Goal: Transaction & Acquisition: Purchase product/service

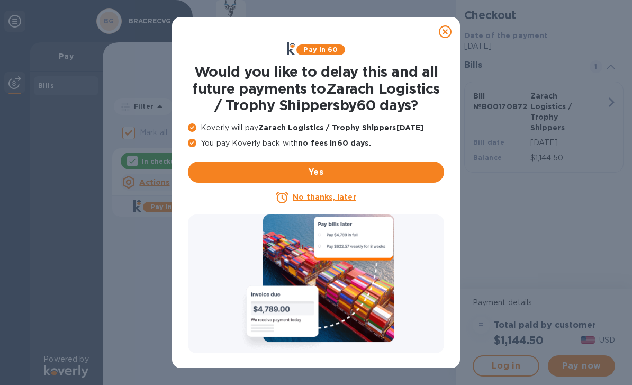
click at [340, 194] on u "No thanks, later" at bounding box center [324, 197] width 63 height 8
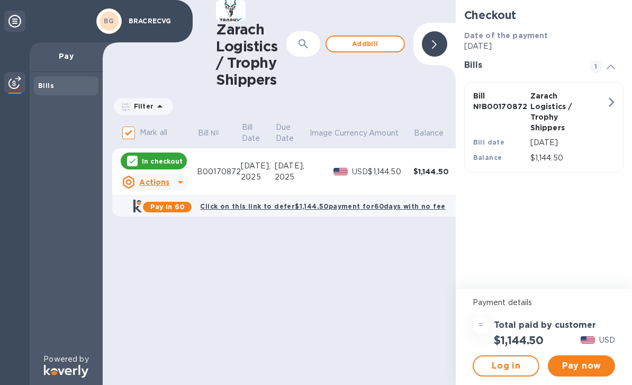
click at [585, 363] on span "Pay now" at bounding box center [581, 365] width 50 height 13
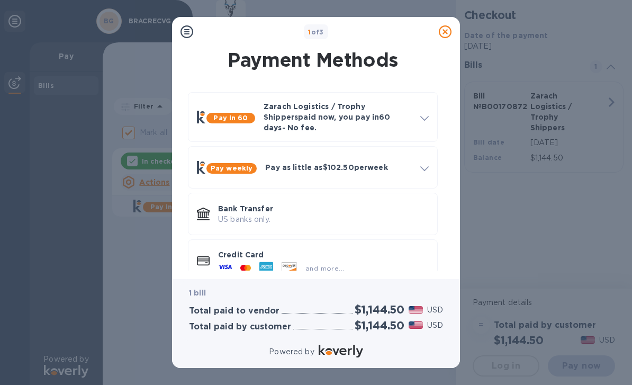
click at [293, 267] on div "and more..." at bounding box center [281, 268] width 134 height 16
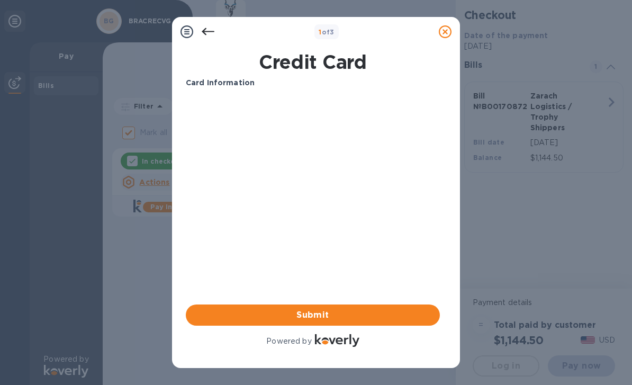
click at [240, 81] on b "Card Information" at bounding box center [220, 82] width 69 height 8
click at [213, 32] on icon at bounding box center [208, 31] width 13 height 7
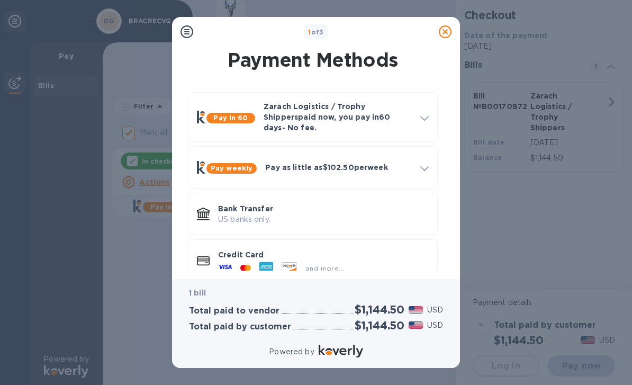
click at [285, 262] on icon at bounding box center [289, 266] width 14 height 9
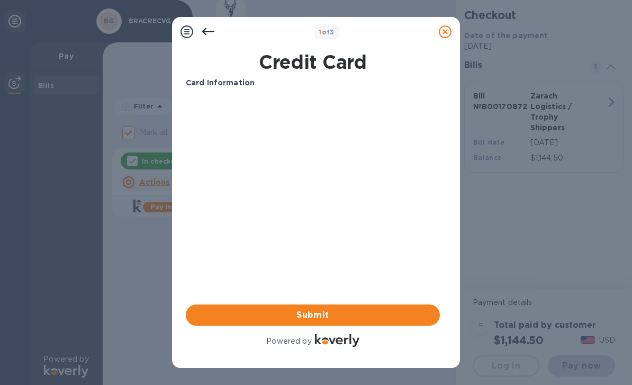
click at [350, 222] on div "Card Information Your browser does not support iframes Submit Powered by" at bounding box center [313, 212] width 254 height 271
click at [188, 30] on icon at bounding box center [186, 31] width 13 height 13
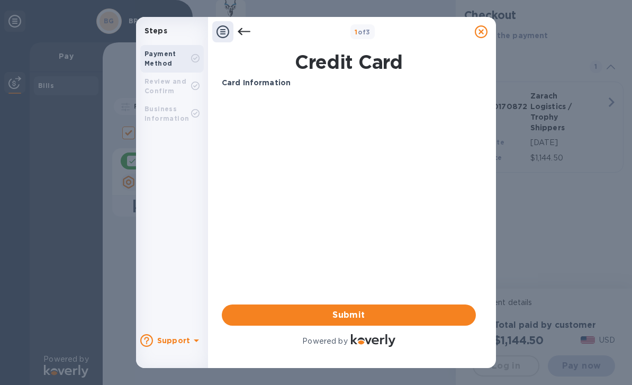
click at [264, 84] on b "Card Information" at bounding box center [256, 82] width 69 height 8
click at [266, 86] on b "Card Information" at bounding box center [256, 82] width 69 height 8
click at [266, 85] on b "Card Information" at bounding box center [256, 82] width 69 height 8
click at [268, 91] on div "Card Information" at bounding box center [348, 83] width 262 height 20
click at [196, 85] on icon at bounding box center [195, 85] width 4 height 3
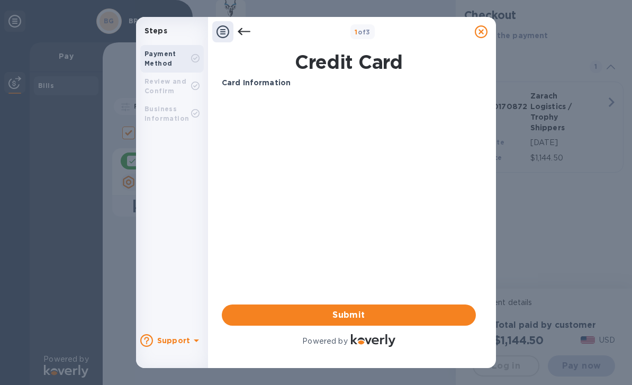
click at [194, 116] on icon at bounding box center [195, 113] width 8 height 8
click at [164, 57] on b "Payment Method" at bounding box center [160, 58] width 32 height 17
click at [167, 72] on div "Payment Method" at bounding box center [171, 59] width 63 height 28
click at [163, 33] on b "Steps" at bounding box center [155, 30] width 23 height 8
click at [225, 38] on icon at bounding box center [222, 31] width 13 height 13
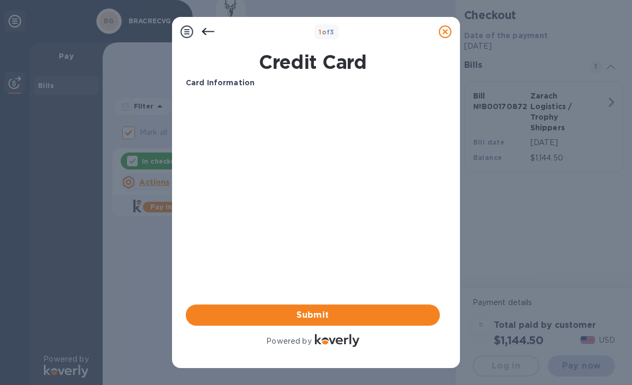
click at [253, 90] on div "Card Information" at bounding box center [312, 83] width 262 height 20
click at [310, 96] on div "Your browser does not support iframes" at bounding box center [312, 138] width 262 height 90
click at [344, 78] on p "Card Information" at bounding box center [313, 82] width 254 height 11
click at [342, 65] on h1 "Credit Card" at bounding box center [312, 62] width 262 height 22
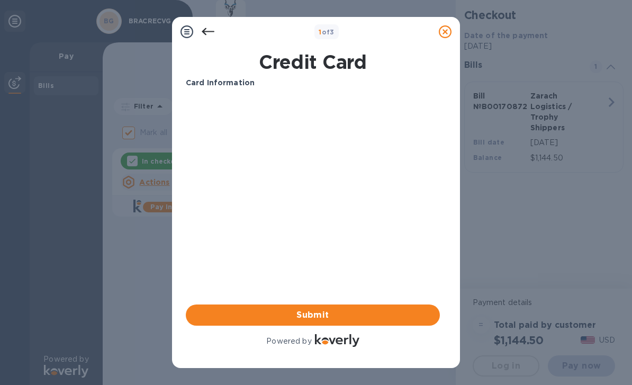
click at [342, 65] on h1 "Credit Card" at bounding box center [312, 62] width 262 height 22
click at [348, 60] on h1 "Credit Card" at bounding box center [312, 62] width 262 height 22
click at [296, 68] on h1 "Credit Card" at bounding box center [312, 62] width 262 height 22
click at [246, 84] on b "Card Information" at bounding box center [220, 82] width 69 height 8
click at [219, 94] on div "Your browser does not support iframes" at bounding box center [312, 138] width 262 height 90
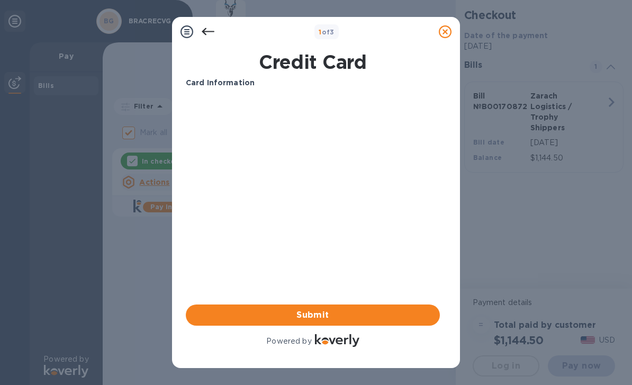
click at [346, 315] on span "Submit" at bounding box center [312, 314] width 237 height 13
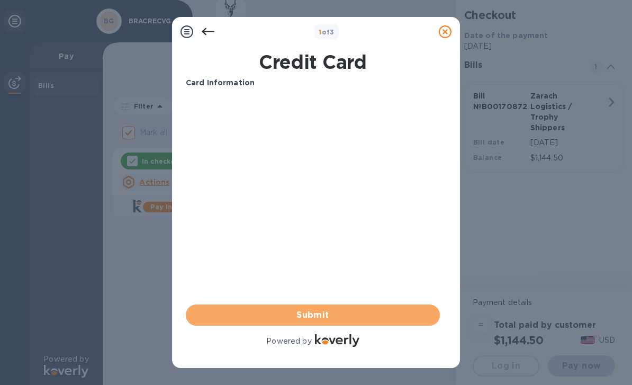
click at [325, 312] on span "Submit" at bounding box center [312, 314] width 237 height 13
click at [333, 317] on span "Submit" at bounding box center [312, 314] width 237 height 13
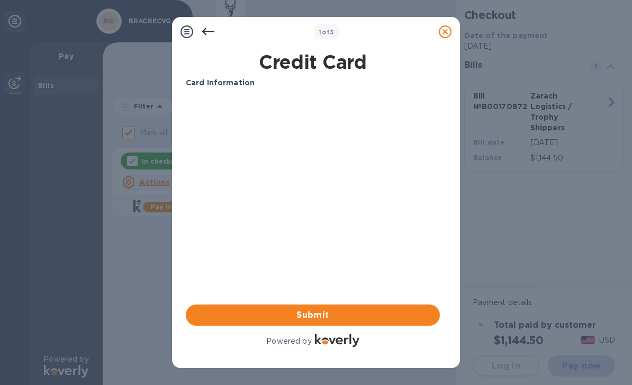
click at [337, 237] on div "Card Information Your browser does not support iframes Submit Powered by" at bounding box center [313, 212] width 254 height 271
click at [299, 250] on div "Card Information Your browser does not support iframes Submit Powered by" at bounding box center [313, 212] width 254 height 271
click at [242, 85] on b "Card Information" at bounding box center [220, 82] width 69 height 8
click at [253, 81] on p "Card Information" at bounding box center [313, 82] width 254 height 11
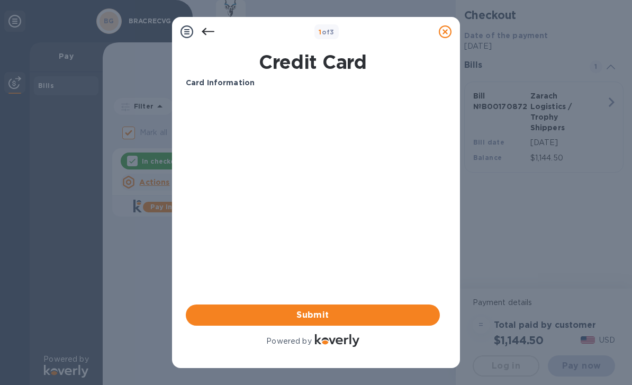
click at [345, 81] on p "Card Information" at bounding box center [313, 82] width 254 height 11
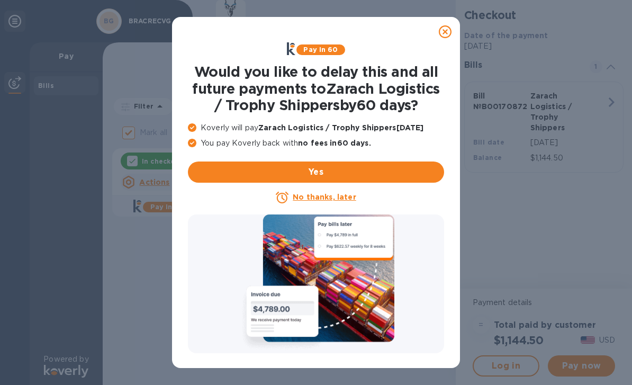
click at [446, 32] on icon at bounding box center [445, 31] width 13 height 13
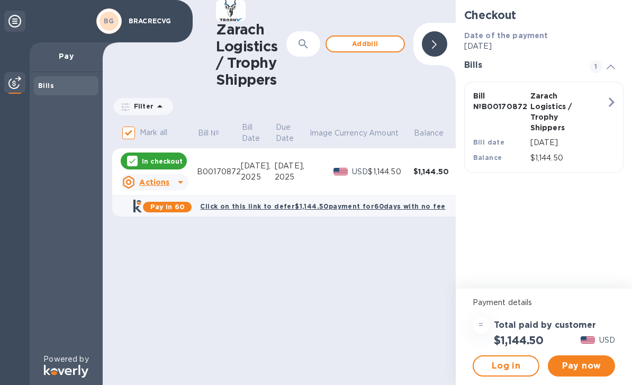
click at [594, 366] on span "Pay now" at bounding box center [581, 365] width 50 height 13
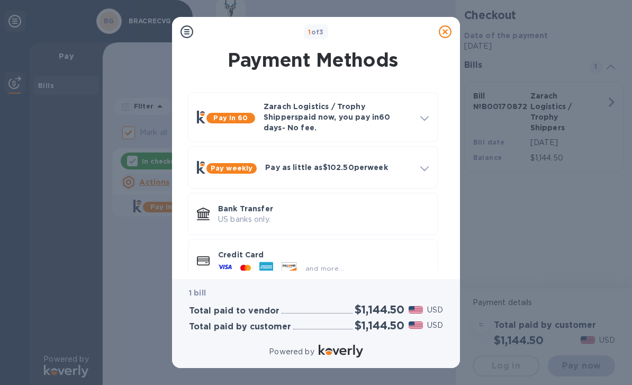
click at [288, 262] on icon at bounding box center [289, 266] width 14 height 9
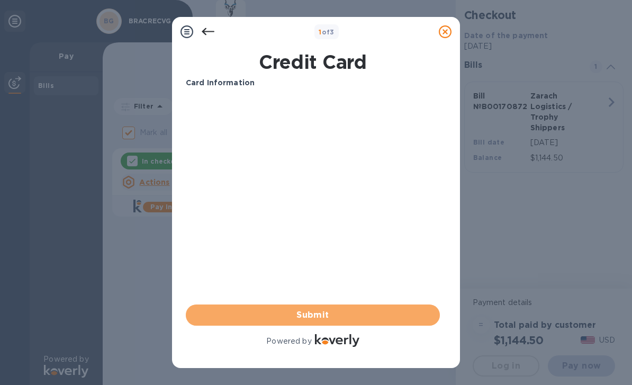
click at [332, 314] on span "Submit" at bounding box center [312, 314] width 237 height 13
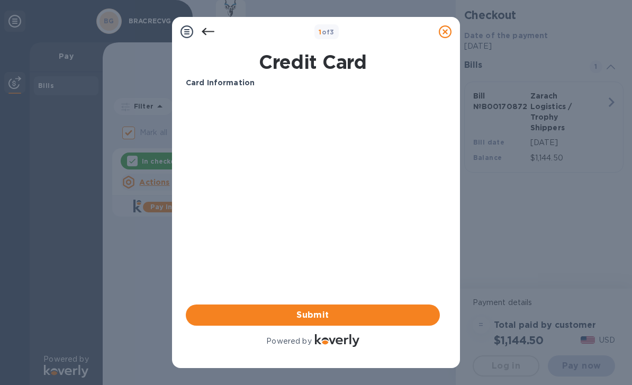
click at [336, 319] on span "Submit" at bounding box center [312, 314] width 237 height 13
click at [332, 317] on span "Submit" at bounding box center [312, 314] width 237 height 13
click at [240, 82] on b "Card Information" at bounding box center [220, 82] width 69 height 8
click at [240, 88] on p "Card Information" at bounding box center [313, 82] width 254 height 11
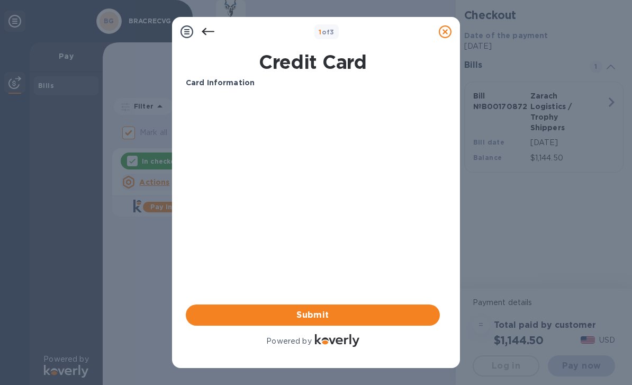
click at [348, 62] on h1 "Credit Card" at bounding box center [312, 62] width 262 height 22
click at [385, 63] on h1 "Credit Card" at bounding box center [312, 62] width 262 height 22
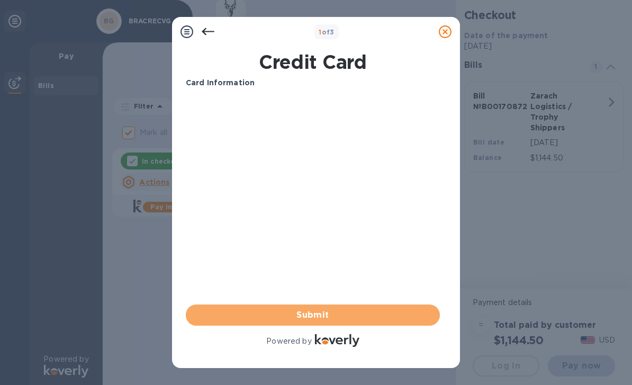
click at [329, 316] on span "Submit" at bounding box center [312, 314] width 237 height 13
click at [309, 315] on span "Submit" at bounding box center [312, 314] width 237 height 13
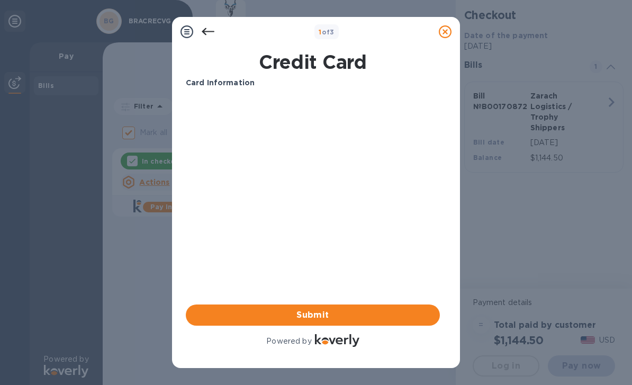
click at [231, 317] on span "Submit" at bounding box center [312, 314] width 237 height 13
click at [416, 314] on span "Submit" at bounding box center [312, 314] width 237 height 13
click at [393, 245] on div "Card Information Your browser does not support iframes Submit Powered by" at bounding box center [313, 212] width 254 height 271
click at [302, 251] on div "Card Information Your browser does not support iframes Submit Powered by" at bounding box center [313, 212] width 254 height 271
click at [234, 223] on div "Card Information Your browser does not support iframes Submit Powered by" at bounding box center [313, 212] width 254 height 271
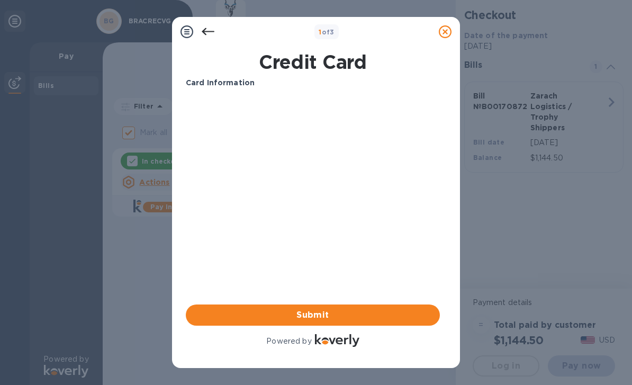
click at [225, 93] on div "Your browser does not support iframes" at bounding box center [312, 138] width 262 height 90
click at [225, 92] on div "Card Information" at bounding box center [312, 83] width 262 height 20
click at [243, 77] on p "Card Information" at bounding box center [313, 82] width 254 height 11
click at [291, 69] on h1 "Credit Card" at bounding box center [312, 62] width 262 height 22
click at [335, 65] on h1 "Credit Card" at bounding box center [312, 62] width 262 height 22
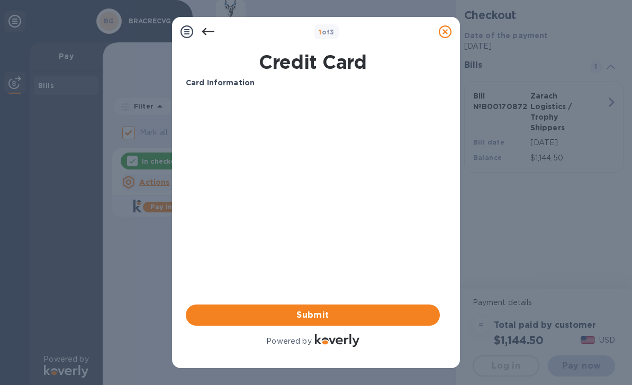
click at [381, 66] on h1 "Credit Card" at bounding box center [312, 62] width 262 height 22
click at [380, 65] on h1 "Credit Card" at bounding box center [312, 62] width 262 height 22
click at [326, 60] on h1 "Credit Card" at bounding box center [312, 62] width 262 height 22
click at [267, 68] on h1 "Credit Card" at bounding box center [312, 62] width 262 height 22
click at [213, 30] on icon at bounding box center [208, 31] width 13 height 13
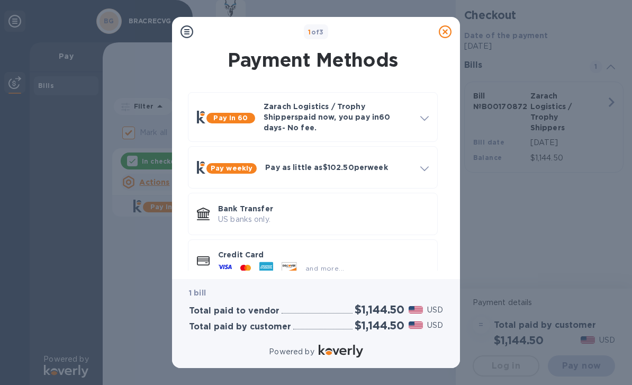
click at [218, 35] on div "1 of 3" at bounding box center [315, 31] width 237 height 15
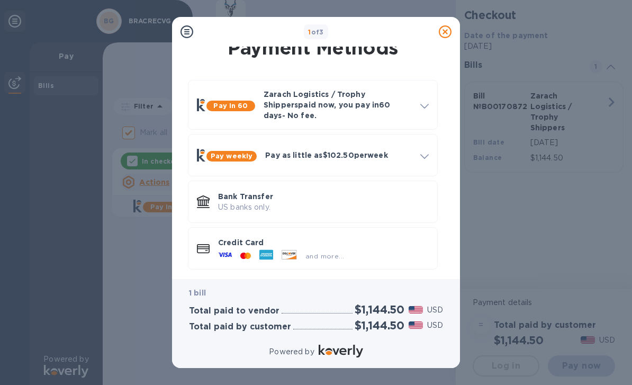
scroll to position [12, 0]
click at [323, 252] on span "and more..." at bounding box center [324, 256] width 39 height 8
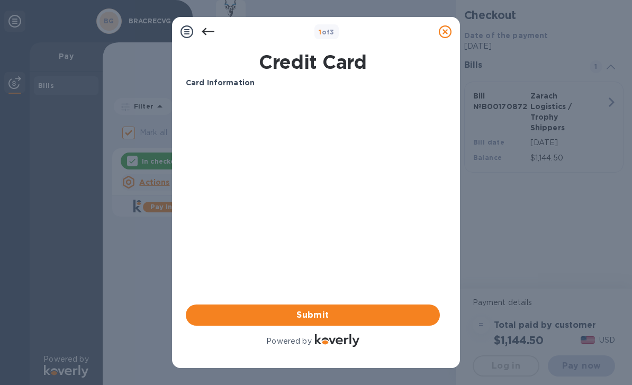
scroll to position [0, 0]
click at [226, 79] on b "Card Information" at bounding box center [220, 82] width 69 height 8
click at [254, 81] on p "Card Information" at bounding box center [313, 82] width 254 height 11
click at [191, 33] on icon at bounding box center [186, 31] width 13 height 13
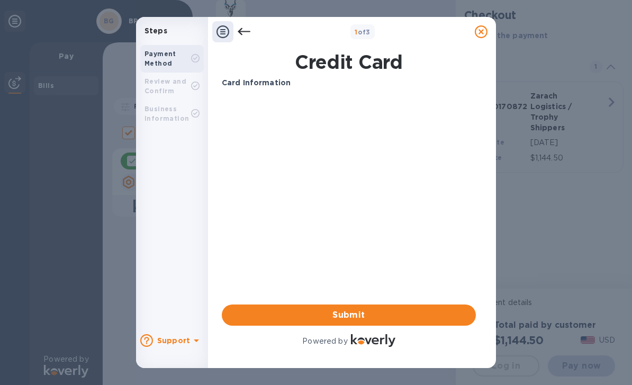
click at [227, 28] on icon at bounding box center [222, 31] width 13 height 13
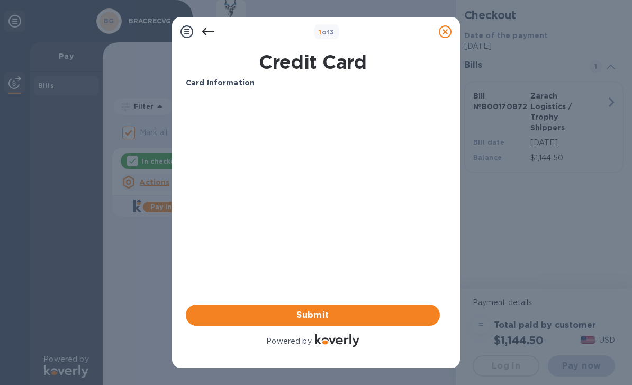
click at [190, 30] on icon at bounding box center [186, 31] width 13 height 13
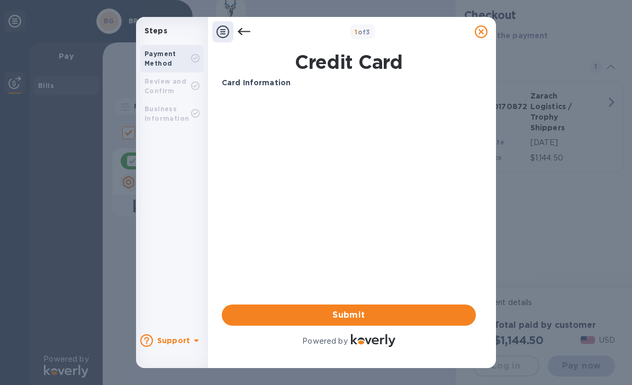
click at [193, 340] on icon at bounding box center [196, 340] width 13 height 13
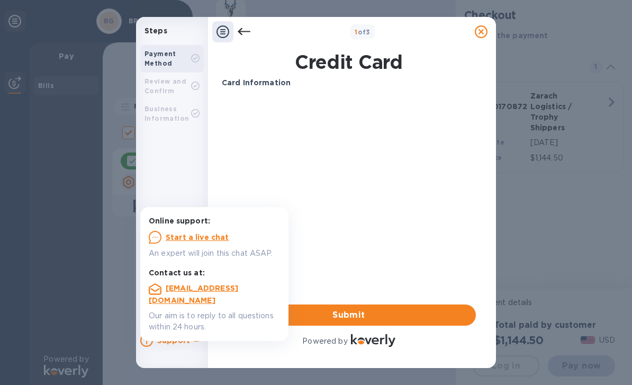
click at [249, 31] on icon at bounding box center [243, 31] width 13 height 7
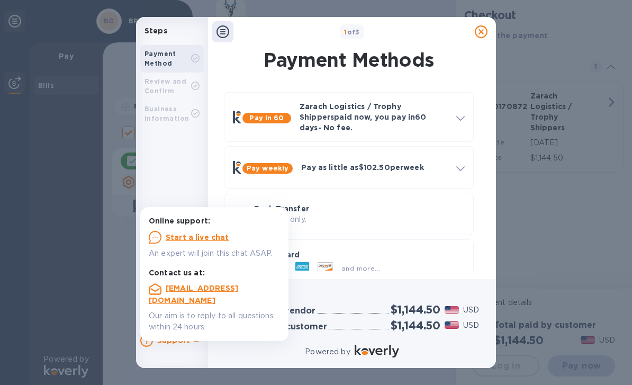
click at [178, 65] on div "Payment Method" at bounding box center [167, 58] width 47 height 19
click at [178, 165] on div "Payment Method Review and Confirm Business Information" at bounding box center [172, 183] width 72 height 285
click at [452, 249] on p "Credit Card" at bounding box center [359, 254] width 211 height 11
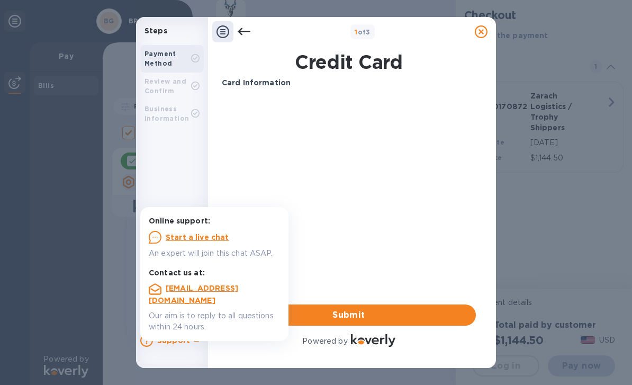
click at [190, 344] on icon at bounding box center [196, 340] width 13 height 13
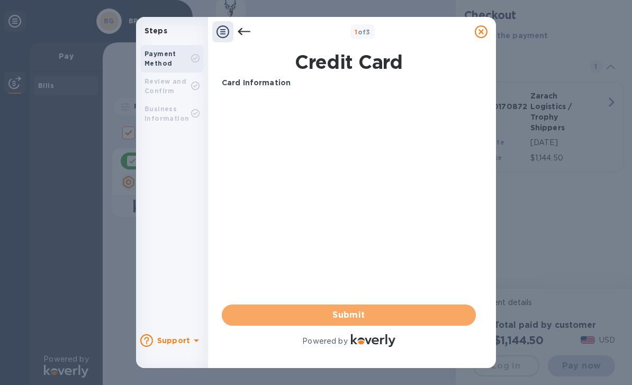
click at [394, 318] on span "Submit" at bounding box center [348, 314] width 237 height 13
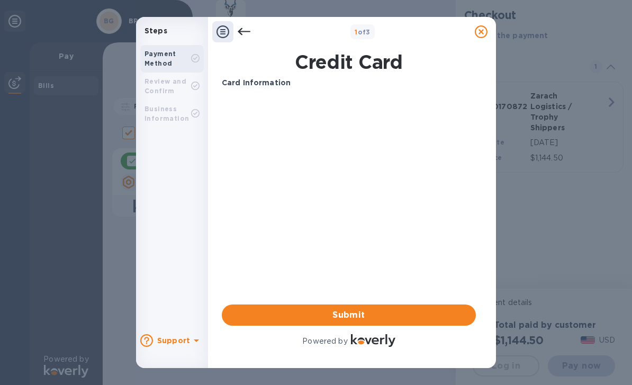
click at [394, 318] on span "Submit" at bounding box center [348, 314] width 237 height 13
click at [387, 315] on span "Submit" at bounding box center [348, 314] width 237 height 13
click at [381, 318] on span "Submit" at bounding box center [348, 314] width 237 height 13
click at [380, 318] on span "Submit" at bounding box center [348, 314] width 237 height 13
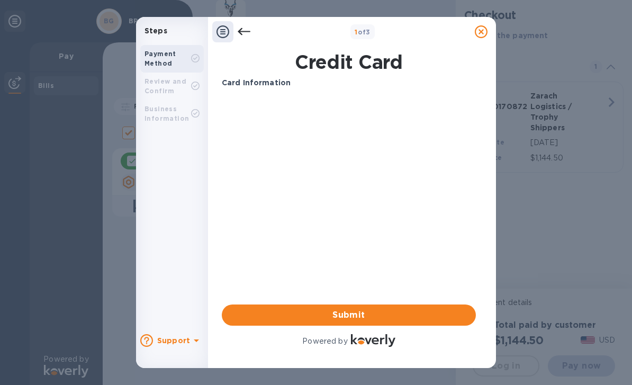
click at [371, 345] on img at bounding box center [373, 340] width 44 height 13
click at [327, 351] on div "Credit Card Card Information Your browser does not support iframes Submit Power…" at bounding box center [349, 202] width 254 height 302
click at [406, 195] on div "Card Information Your browser does not support iframes Submit Powered by" at bounding box center [349, 212] width 254 height 271
click at [408, 59] on h1 "Credit Card" at bounding box center [348, 62] width 262 height 22
click at [383, 58] on h1 "Credit Card" at bounding box center [348, 62] width 262 height 22
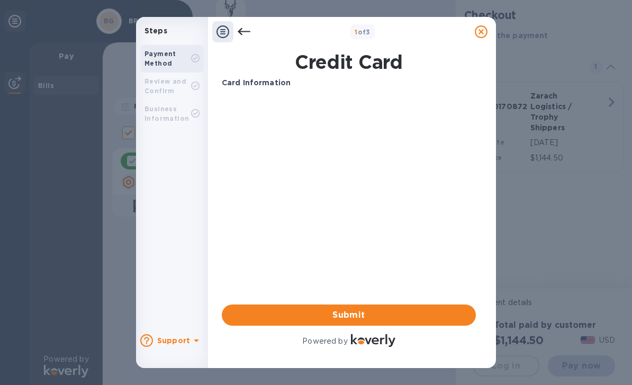
click at [342, 63] on h1 "Credit Card" at bounding box center [348, 62] width 262 height 22
click at [341, 62] on h1 "Credit Card" at bounding box center [348, 62] width 262 height 22
click at [255, 89] on div "Card Information" at bounding box center [348, 83] width 262 height 20
click at [245, 90] on div "Card Information" at bounding box center [348, 83] width 262 height 20
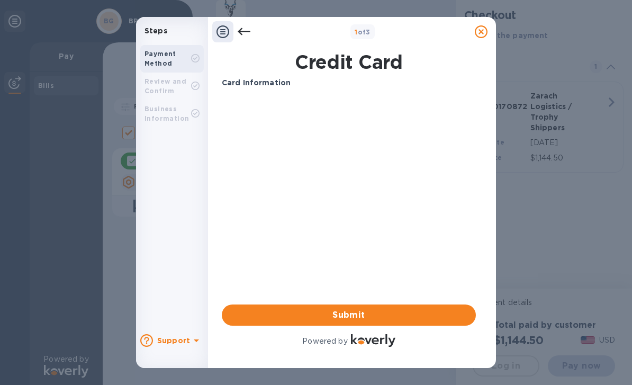
click at [245, 90] on div "Card Information" at bounding box center [348, 83] width 262 height 20
click at [287, 87] on p "Card Information" at bounding box center [349, 82] width 254 height 11
click at [286, 87] on p "Card Information" at bounding box center [349, 82] width 254 height 11
click at [348, 63] on h1 "Credit Card" at bounding box center [348, 62] width 262 height 22
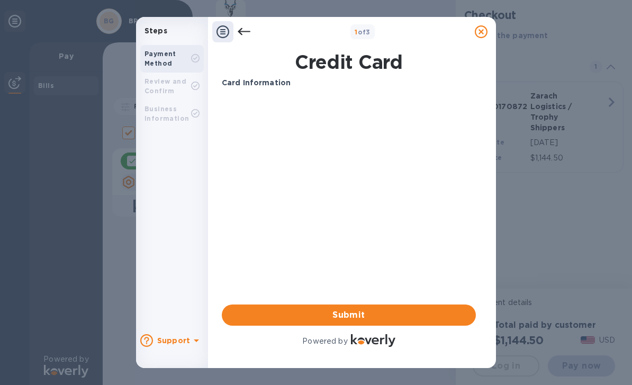
click at [346, 33] on div "1 of 3" at bounding box center [362, 31] width 216 height 15
click at [377, 25] on div "1 of 3" at bounding box center [362, 31] width 216 height 15
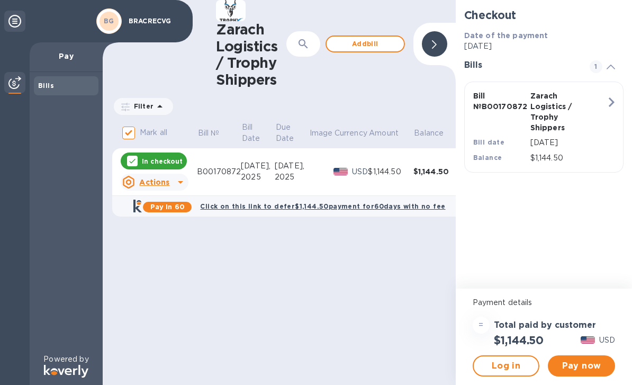
click at [168, 178] on u "Actions" at bounding box center [154, 182] width 30 height 8
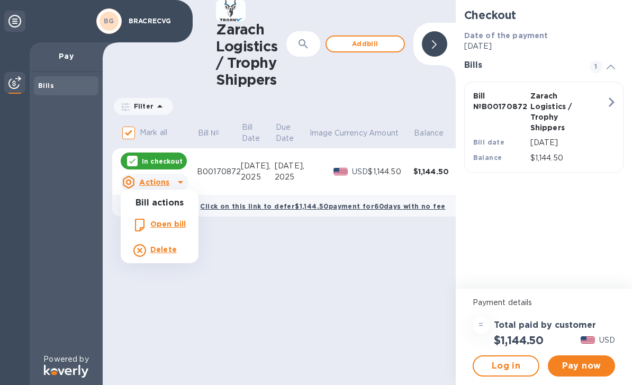
click at [284, 275] on div at bounding box center [316, 192] width 632 height 385
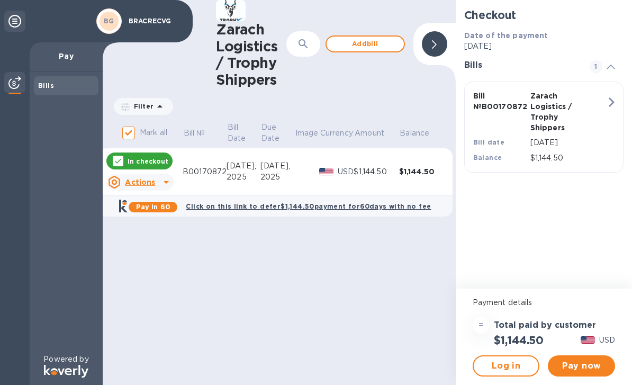
scroll to position [0, 22]
click at [587, 364] on span "Pay now" at bounding box center [581, 365] width 50 height 13
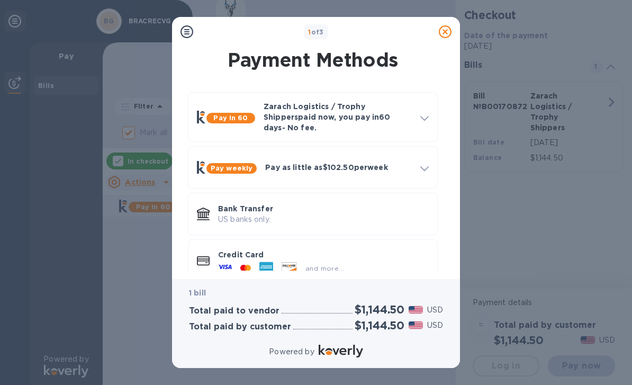
scroll to position [0, 0]
click at [226, 260] on icon at bounding box center [225, 267] width 14 height 14
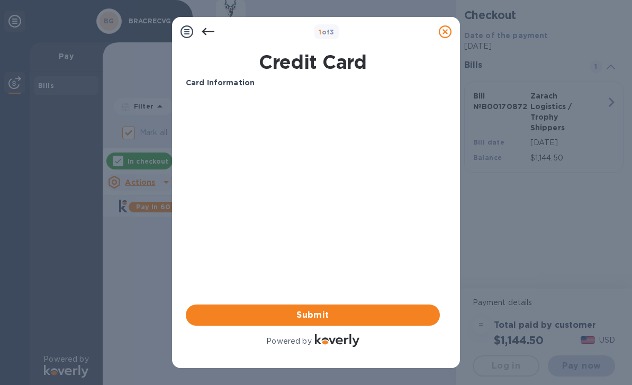
click at [211, 33] on icon at bounding box center [208, 31] width 13 height 13
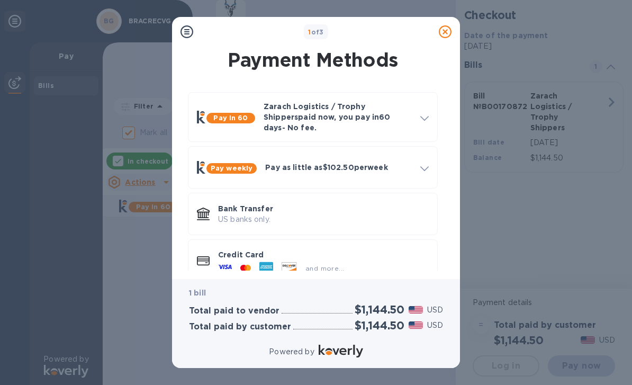
click at [199, 259] on icon at bounding box center [203, 261] width 13 height 10
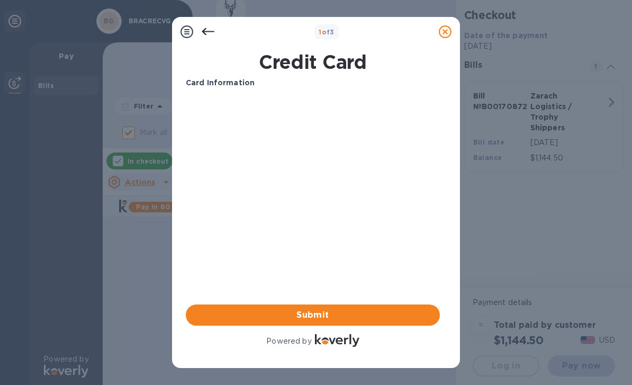
click at [328, 207] on div "Card Information Your browser does not support iframes Submit Powered by" at bounding box center [313, 212] width 254 height 271
click at [231, 96] on div "Your browser does not support iframes" at bounding box center [312, 138] width 262 height 90
click at [234, 83] on b "Card Information" at bounding box center [220, 82] width 69 height 8
click at [252, 228] on div "Card Information Your browser does not support iframes Submit Powered by" at bounding box center [313, 212] width 254 height 271
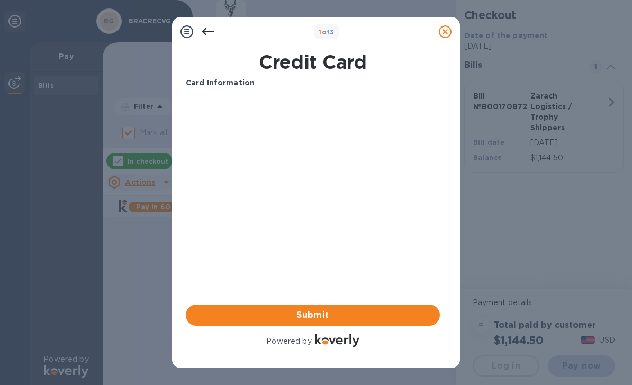
click at [252, 228] on div "Card Information Your browser does not support iframes Submit Powered by" at bounding box center [313, 212] width 254 height 271
click at [251, 214] on div "Card Information Your browser does not support iframes Submit Powered by" at bounding box center [313, 212] width 254 height 271
click at [188, 35] on icon at bounding box center [186, 31] width 13 height 13
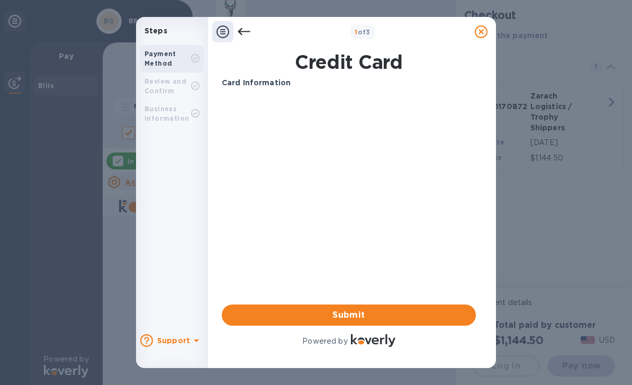
click at [159, 61] on b "Payment Method" at bounding box center [160, 58] width 32 height 17
click at [163, 55] on b "Payment Method" at bounding box center [160, 58] width 32 height 17
click at [165, 56] on b "Payment Method" at bounding box center [160, 58] width 32 height 17
click at [170, 56] on b "Payment Method" at bounding box center [160, 58] width 32 height 17
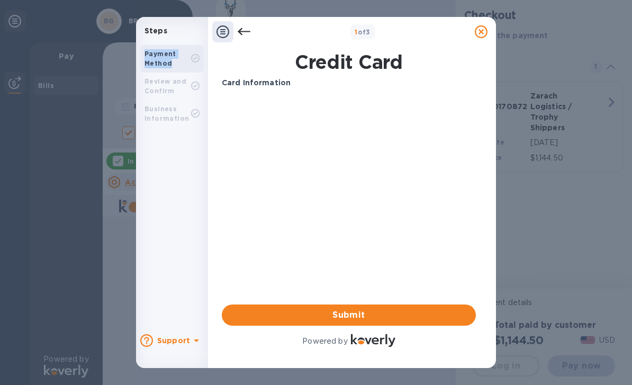
click at [248, 81] on b "Card Information" at bounding box center [256, 82] width 69 height 8
click at [249, 28] on icon at bounding box center [243, 31] width 13 height 13
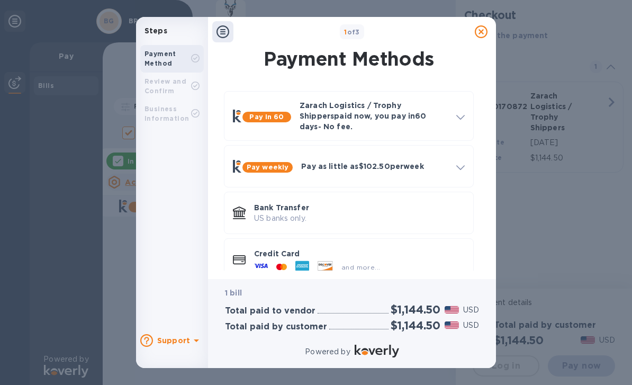
scroll to position [2, 0]
click at [389, 260] on div "and more..." at bounding box center [359, 264] width 211 height 12
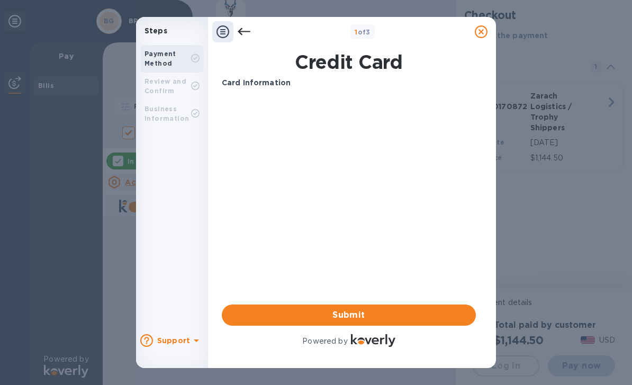
scroll to position [0, 0]
click at [218, 27] on icon at bounding box center [222, 31] width 13 height 13
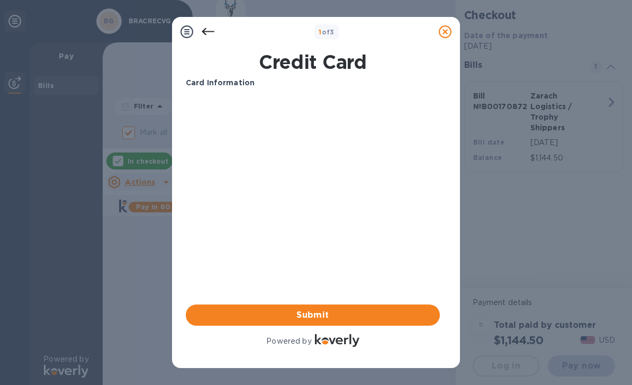
click at [341, 60] on h1 "Credit Card" at bounding box center [312, 62] width 262 height 22
click at [243, 81] on b "Card Information" at bounding box center [220, 82] width 69 height 8
click at [231, 79] on b "Card Information" at bounding box center [220, 82] width 69 height 8
click at [229, 79] on b "Card Information" at bounding box center [220, 82] width 69 height 8
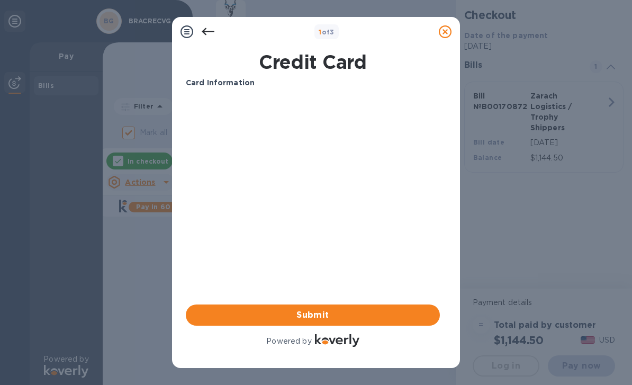
click at [357, 307] on button "Submit" at bounding box center [313, 314] width 254 height 21
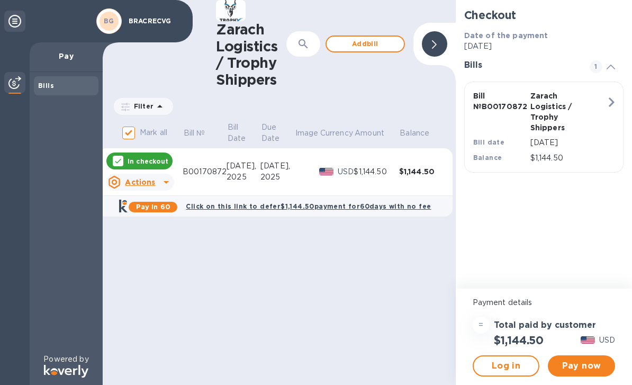
click at [587, 357] on button "Pay now" at bounding box center [580, 365] width 67 height 21
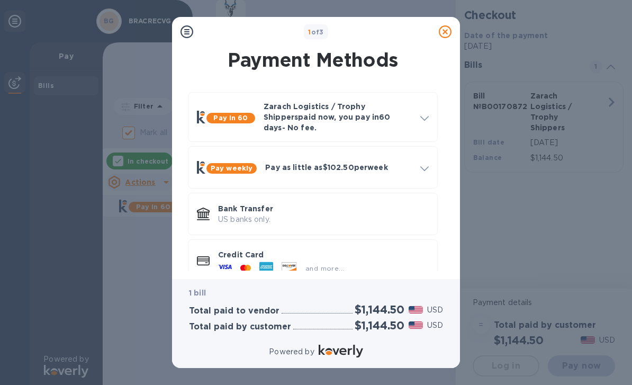
click at [300, 215] on p "US banks only." at bounding box center [323, 219] width 211 height 11
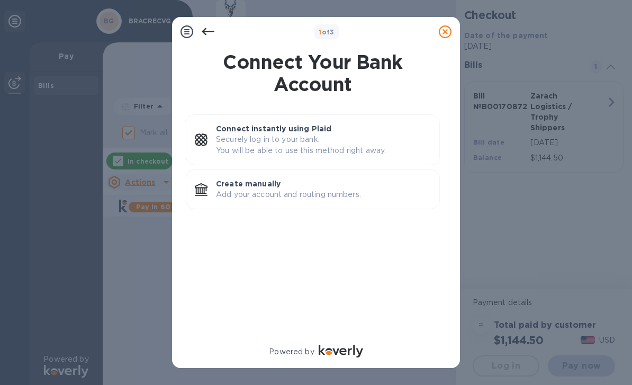
click at [348, 192] on p "Add your account and routing numbers." at bounding box center [323, 194] width 215 height 11
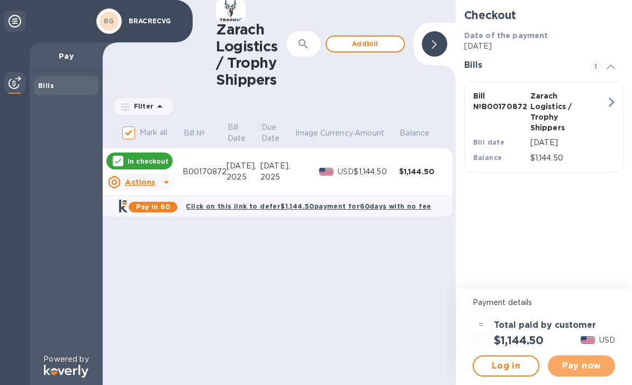
click at [595, 366] on span "Pay now" at bounding box center [581, 365] width 50 height 13
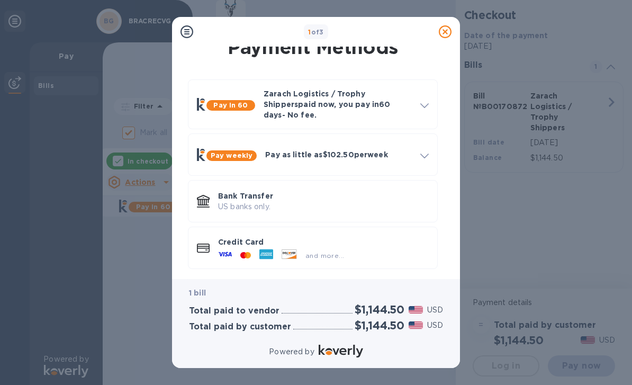
scroll to position [12, 0]
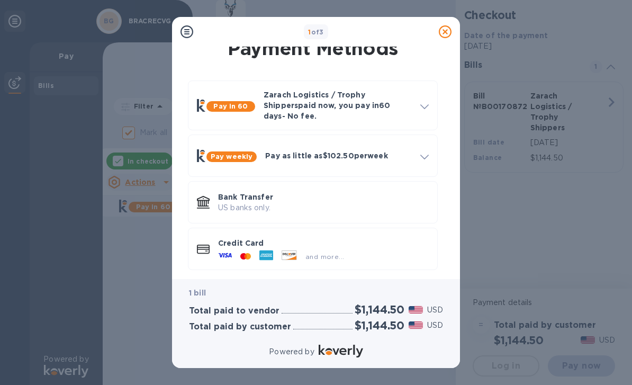
click at [377, 248] on div "and more..." at bounding box center [323, 254] width 211 height 12
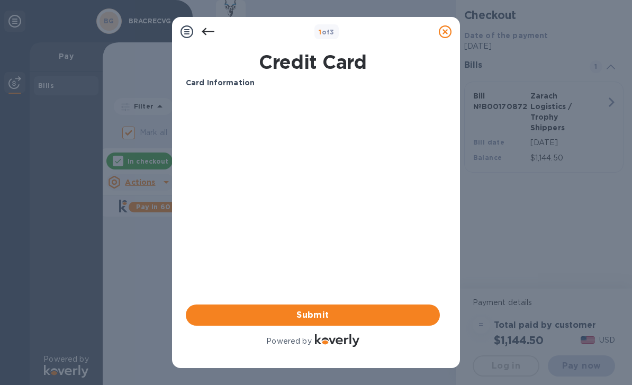
click at [226, 81] on b "Card Information" at bounding box center [220, 82] width 69 height 8
click at [231, 83] on b "Card Information" at bounding box center [220, 82] width 69 height 8
click at [230, 83] on b "Card Information" at bounding box center [220, 82] width 69 height 8
click at [352, 62] on h1 "Credit Card" at bounding box center [312, 62] width 262 height 22
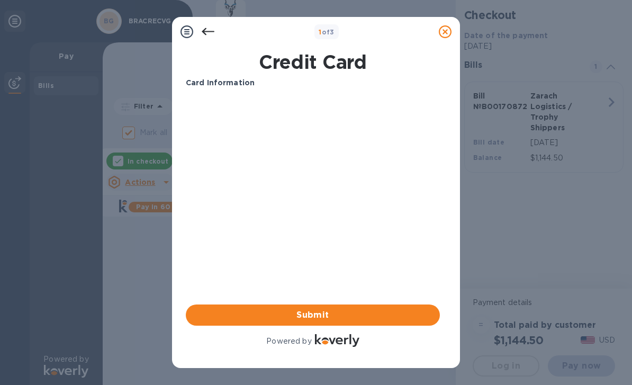
click at [360, 69] on h1 "Credit Card" at bounding box center [312, 62] width 262 height 22
click at [380, 95] on div "Your browser does not support iframes" at bounding box center [312, 138] width 262 height 90
click at [368, 75] on div "Card Information Your browser does not support iframes Submit Powered by" at bounding box center [313, 213] width 258 height 276
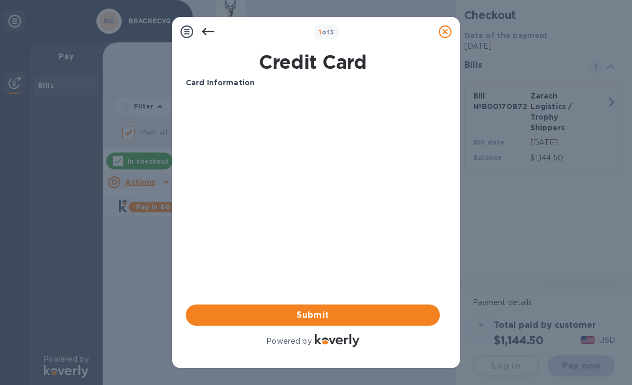
click at [353, 93] on div "Your browser does not support iframes" at bounding box center [312, 138] width 262 height 90
click at [352, 93] on div "Your browser does not support iframes" at bounding box center [312, 138] width 262 height 90
click at [216, 93] on div "Your browser does not support iframes" at bounding box center [312, 138] width 262 height 90
click at [227, 87] on p "Card Information" at bounding box center [313, 82] width 254 height 11
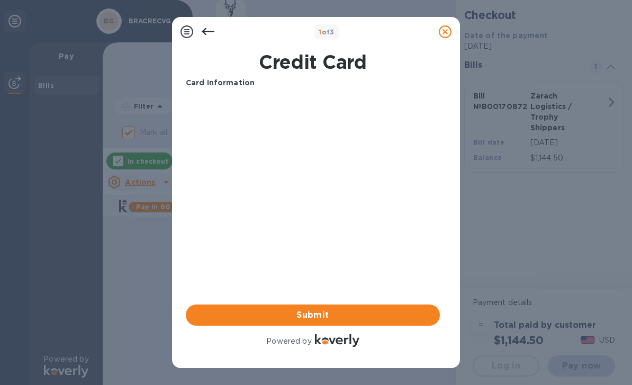
click at [227, 87] on p "Card Information" at bounding box center [313, 82] width 254 height 11
click at [234, 83] on b "Card Information" at bounding box center [220, 82] width 69 height 8
click at [336, 182] on div "Card Information Your browser does not support iframes Submit Powered by" at bounding box center [313, 212] width 254 height 271
click at [327, 176] on div "Your browser does not support iframes" at bounding box center [312, 138] width 262 height 90
click at [353, 345] on img at bounding box center [337, 340] width 44 height 13
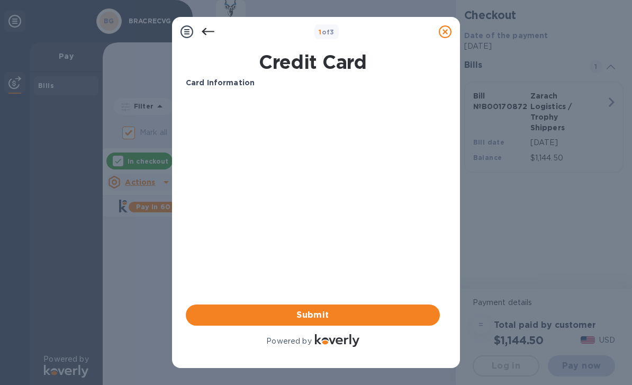
click at [353, 345] on img at bounding box center [337, 340] width 44 height 13
click at [310, 339] on p "Powered by" at bounding box center [288, 340] width 45 height 11
click at [293, 337] on p "Powered by" at bounding box center [288, 340] width 45 height 11
click at [212, 28] on icon at bounding box center [208, 31] width 13 height 13
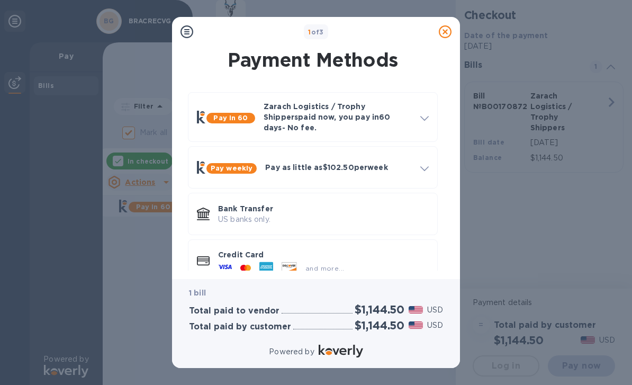
click at [347, 260] on div "and more..." at bounding box center [323, 266] width 211 height 12
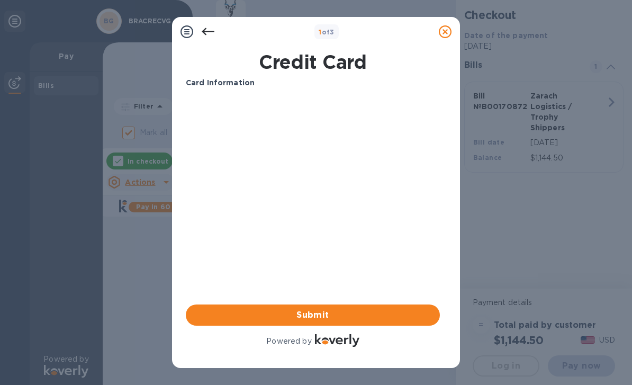
click at [214, 23] on div at bounding box center [207, 31] width 21 height 21
click at [219, 24] on div "1 of 3" at bounding box center [326, 31] width 216 height 15
click at [213, 34] on icon at bounding box center [208, 31] width 13 height 13
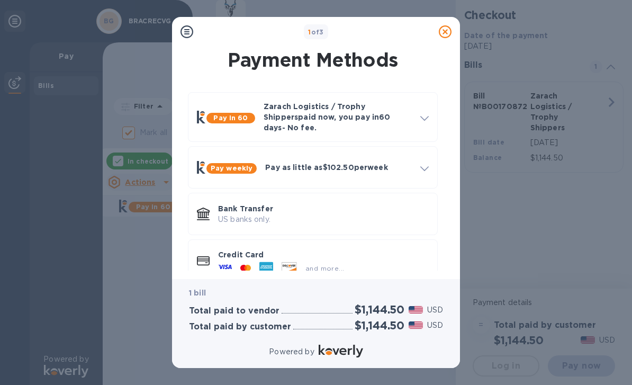
click at [436, 158] on div "Pay weekly Pay as little as $102.50 per week" at bounding box center [313, 167] width 250 height 42
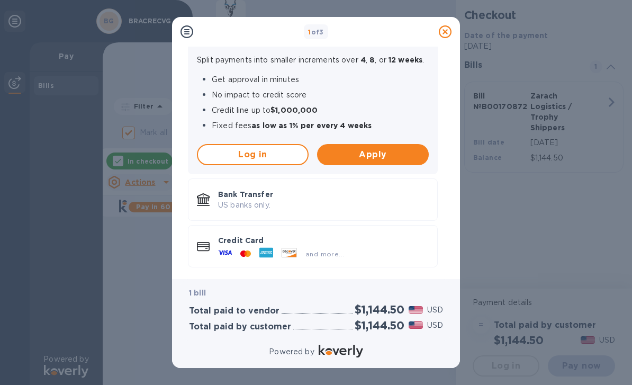
scroll to position [162, 0]
click at [422, 246] on div "and more..." at bounding box center [323, 252] width 211 height 12
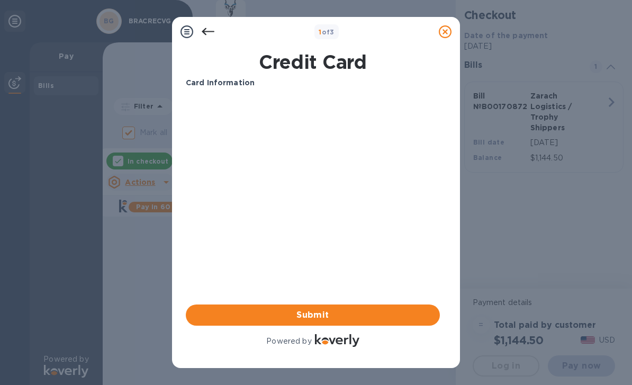
scroll to position [0, 0]
click at [355, 342] on img at bounding box center [337, 340] width 44 height 13
click at [355, 341] on img at bounding box center [337, 340] width 44 height 13
click at [315, 344] on img at bounding box center [337, 340] width 44 height 13
click at [313, 342] on div "Powered by" at bounding box center [313, 341] width 254 height 15
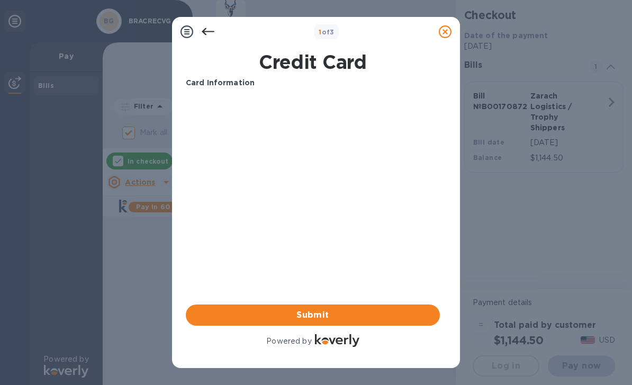
click at [326, 313] on span "Submit" at bounding box center [312, 314] width 237 height 13
click at [333, 316] on span "Submit" at bounding box center [312, 314] width 237 height 13
click at [333, 314] on span "Submit" at bounding box center [312, 314] width 237 height 13
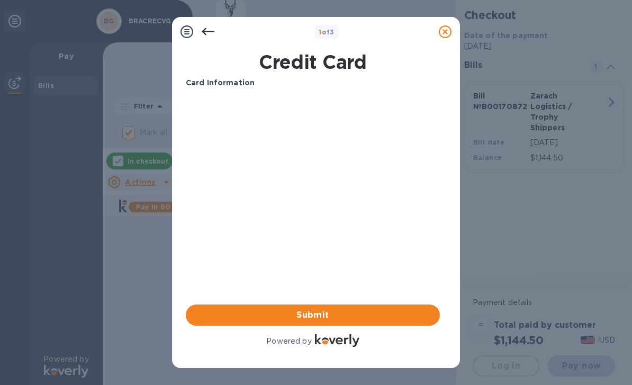
click at [333, 314] on span "Submit" at bounding box center [312, 314] width 237 height 13
click at [330, 315] on span "Submit" at bounding box center [312, 314] width 237 height 13
click at [241, 80] on b "Card Information" at bounding box center [220, 82] width 69 height 8
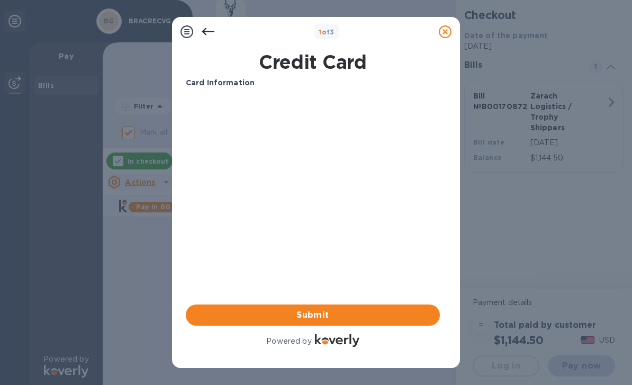
click at [229, 85] on b "Card Information" at bounding box center [220, 82] width 69 height 8
click at [198, 87] on b "Card Information" at bounding box center [220, 82] width 69 height 8
click at [214, 86] on b "Card Information" at bounding box center [220, 82] width 69 height 8
click at [235, 90] on div "Card Information" at bounding box center [312, 83] width 262 height 20
click at [275, 70] on h1 "Credit Card" at bounding box center [312, 62] width 262 height 22
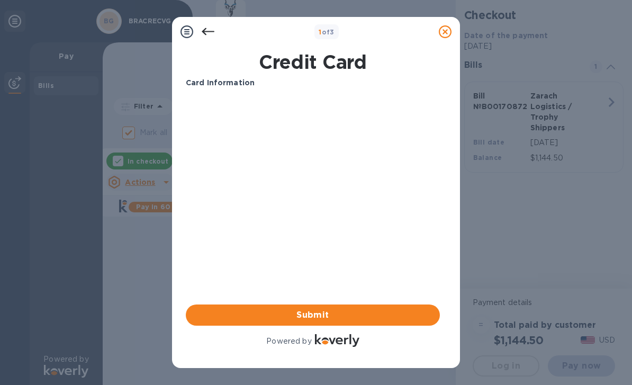
click at [321, 74] on div "Credit Card" at bounding box center [313, 62] width 258 height 26
click at [350, 75] on div "Card Information Your browser does not support iframes Submit Powered by" at bounding box center [313, 213] width 258 height 276
click at [308, 76] on div "Card Information Your browser does not support iframes Submit Powered by" at bounding box center [313, 213] width 258 height 276
click at [187, 36] on icon at bounding box center [186, 31] width 13 height 13
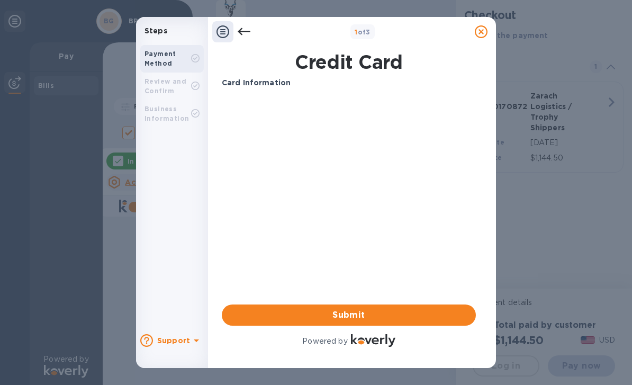
click at [196, 341] on icon at bounding box center [196, 340] width 13 height 13
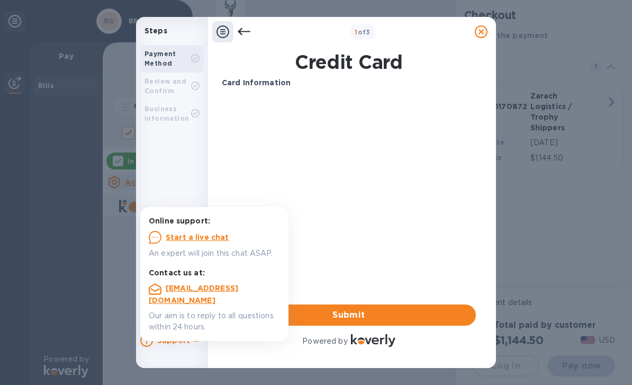
click at [213, 236] on u "Start a live chat" at bounding box center [197, 237] width 63 height 8
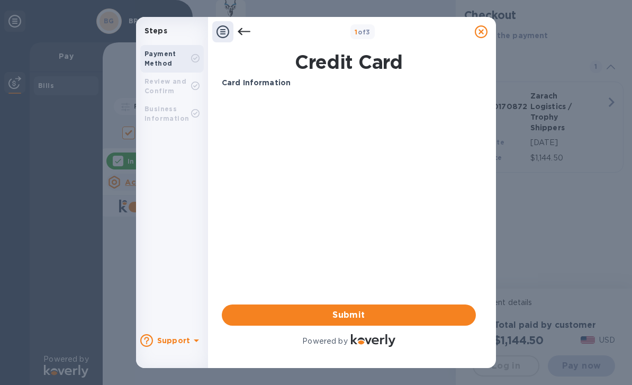
click at [330, 204] on div "Card Information Your browser does not support iframes Submit Powered by" at bounding box center [349, 212] width 254 height 271
click at [438, 246] on div "Card Information Your browser does not support iframes Submit Powered by" at bounding box center [349, 212] width 254 height 271
click at [376, 320] on span "Submit" at bounding box center [348, 314] width 237 height 13
click at [376, 319] on span "Submit" at bounding box center [348, 314] width 237 height 13
click at [376, 321] on button "Submit" at bounding box center [349, 314] width 254 height 21
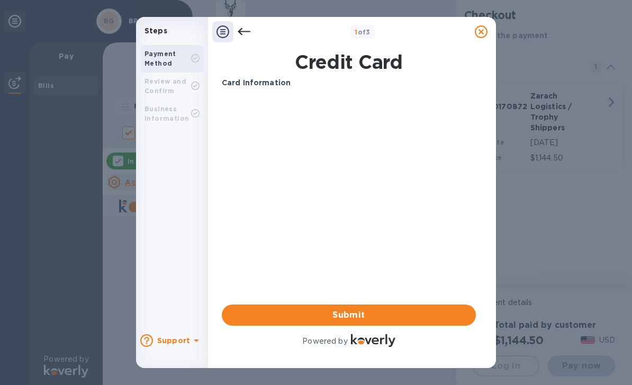
click at [376, 321] on button "Submit" at bounding box center [349, 314] width 254 height 21
click at [484, 30] on div "Date of the payment [DATE]" at bounding box center [544, 41] width 168 height 30
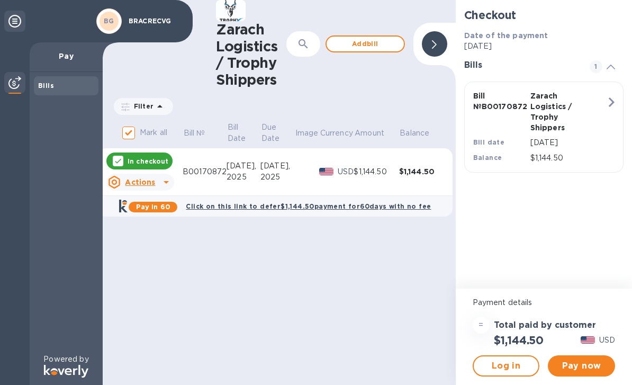
click at [487, 31] on b "Date of the payment" at bounding box center [506, 35] width 84 height 8
click at [589, 361] on span "Pay now" at bounding box center [581, 365] width 50 height 13
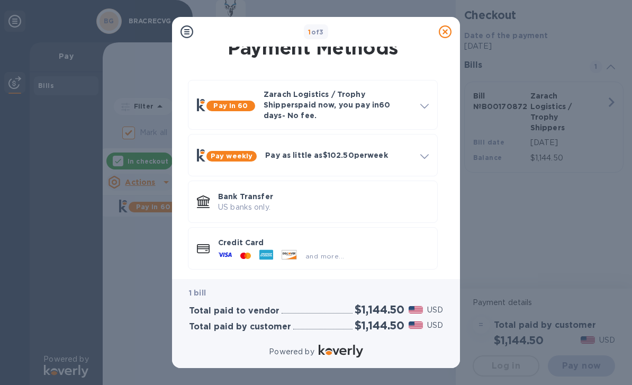
scroll to position [12, 0]
click at [332, 252] on span "and more..." at bounding box center [324, 256] width 39 height 8
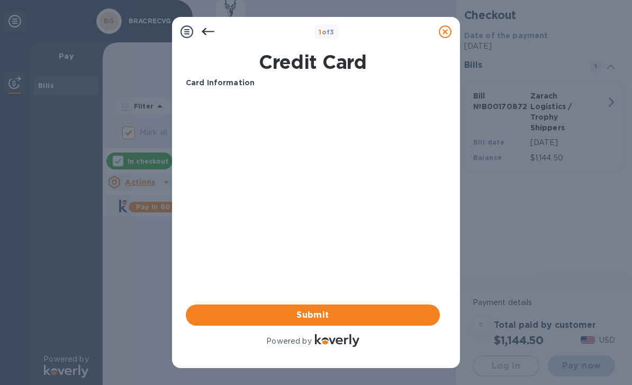
click at [340, 315] on span "Submit" at bounding box center [312, 314] width 237 height 13
click at [336, 314] on span "Submit" at bounding box center [312, 314] width 237 height 13
click at [336, 222] on div "Card Information Your browser does not support iframes Submit Powered by" at bounding box center [313, 212] width 254 height 271
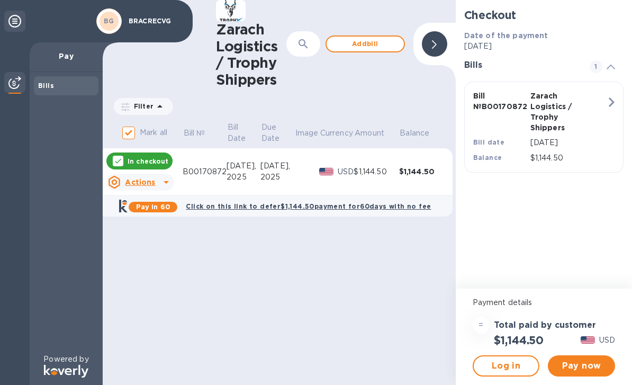
click at [147, 178] on u "Actions" at bounding box center [140, 182] width 30 height 8
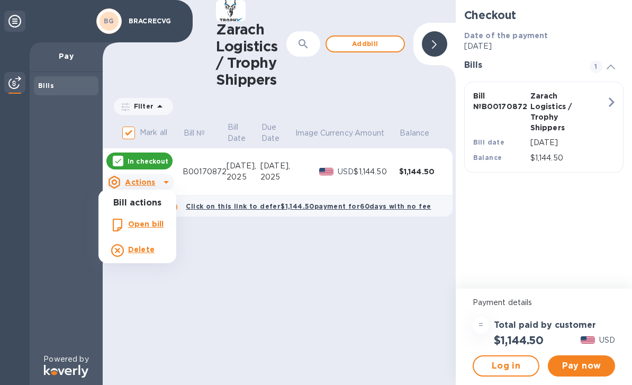
click at [156, 226] on b "Open bill" at bounding box center [145, 224] width 35 height 8
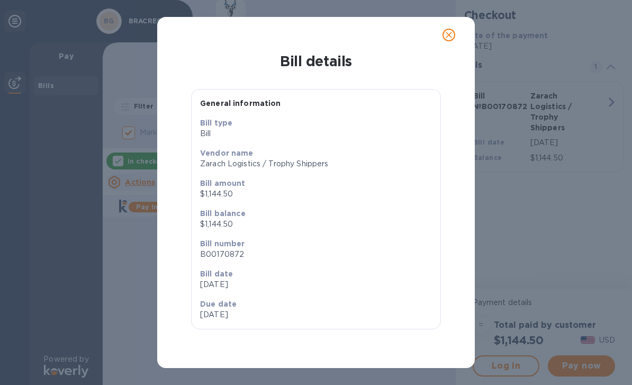
click at [452, 32] on icon "close" at bounding box center [448, 35] width 11 height 11
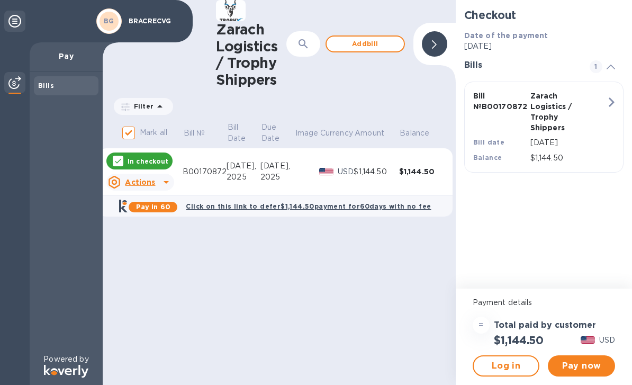
click at [582, 361] on span "Pay now" at bounding box center [581, 365] width 50 height 13
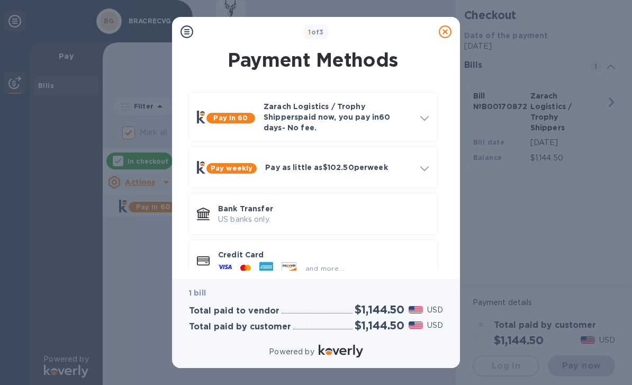
click at [308, 264] on span "and more..." at bounding box center [324, 268] width 39 height 8
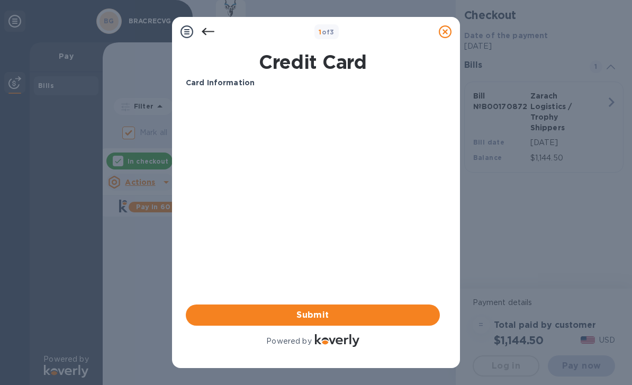
click at [388, 254] on div "Card Information Your browser does not support iframes Submit Powered by" at bounding box center [313, 212] width 254 height 271
click at [381, 253] on div "Card Information Your browser does not support iframes Submit Powered by" at bounding box center [313, 212] width 254 height 271
click at [380, 252] on div "Card Information Your browser does not support iframes Submit Powered by" at bounding box center [313, 212] width 254 height 271
click at [241, 81] on b "Card Information" at bounding box center [220, 82] width 69 height 8
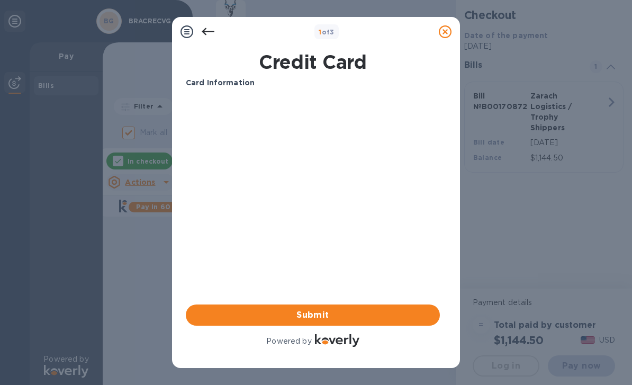
click at [241, 80] on b "Card Information" at bounding box center [220, 82] width 69 height 8
click at [242, 86] on b "Card Information" at bounding box center [220, 82] width 69 height 8
click at [379, 202] on div "Card Information Your browser does not support iframes Submit Powered by" at bounding box center [313, 212] width 254 height 271
click at [330, 252] on div "Card Information Your browser does not support iframes Submit Powered by" at bounding box center [313, 212] width 254 height 271
click at [345, 180] on div "Your browser does not support iframes" at bounding box center [312, 138] width 262 height 90
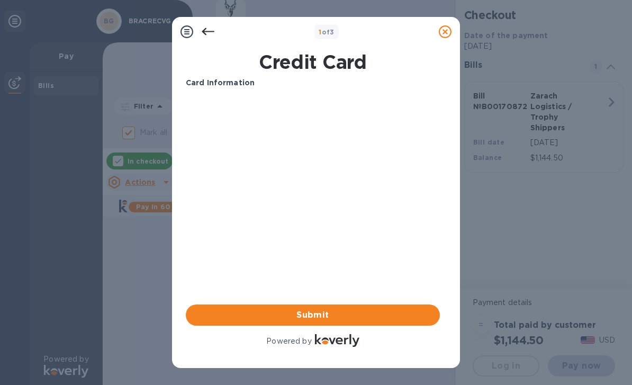
click at [321, 234] on div "Card Information Your browser does not support iframes Submit Powered by" at bounding box center [313, 212] width 254 height 271
click at [337, 207] on div "Card Information Your browser does not support iframes Submit Powered by" at bounding box center [313, 212] width 254 height 271
